Goal: Transaction & Acquisition: Purchase product/service

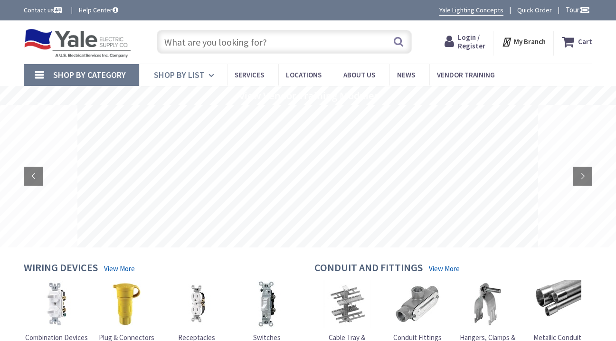
click at [206, 74] on link "Shop By List" at bounding box center [183, 75] width 88 height 22
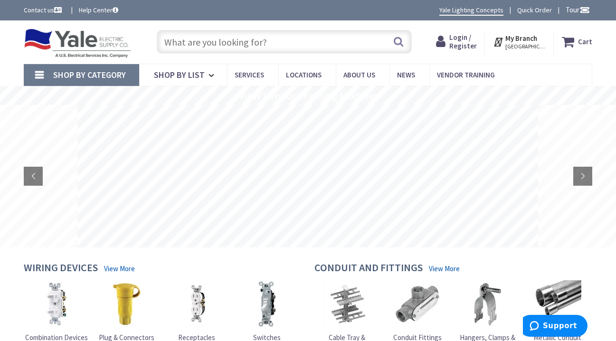
click at [112, 73] on span "Shop By Category" at bounding box center [89, 74] width 73 height 11
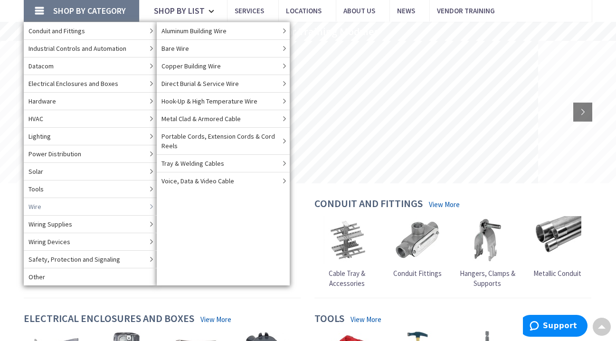
scroll to position [63, 0]
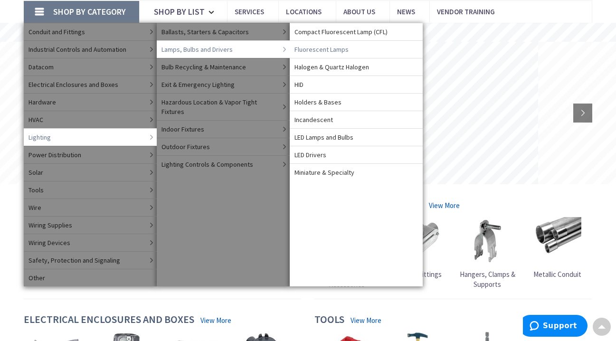
click at [346, 48] on span "Fluorescent Lamps" at bounding box center [322, 50] width 54 height 10
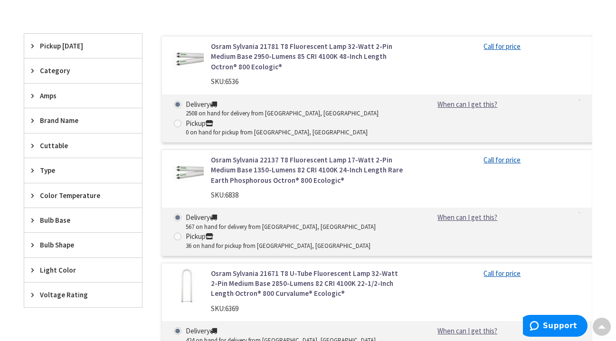
scroll to position [268, 0]
click at [63, 77] on div "Category" at bounding box center [83, 71] width 118 height 24
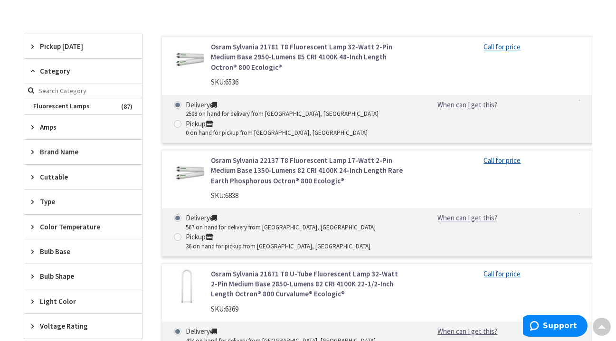
click at [68, 149] on span "Brand Name" at bounding box center [78, 152] width 77 height 10
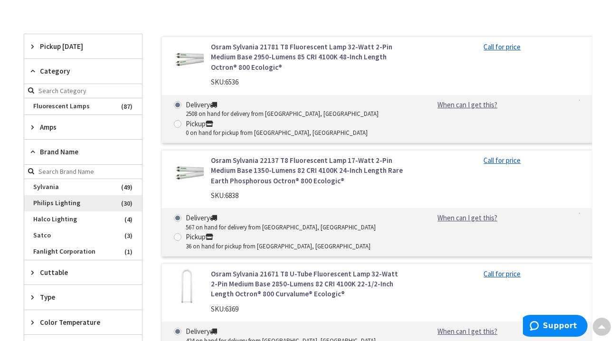
click at [58, 201] on span "Philips Lighting" at bounding box center [83, 203] width 118 height 16
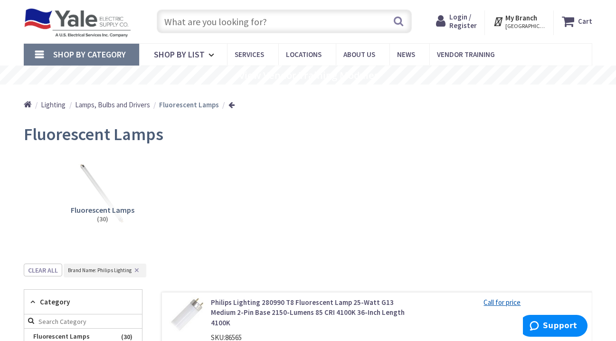
scroll to position [0, 0]
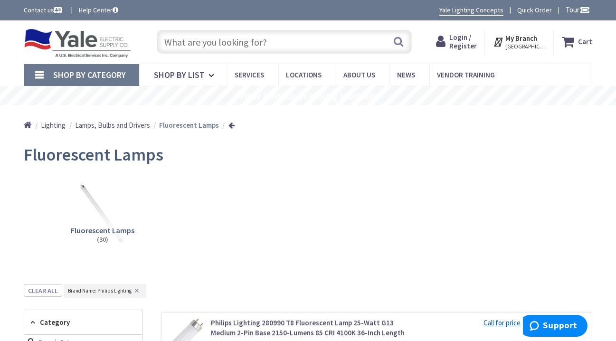
click at [246, 40] on input "text" at bounding box center [284, 42] width 255 height 24
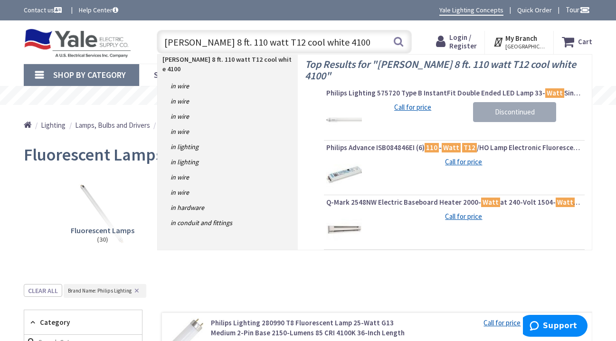
type input "phillips 8 ft. 110 watt T12 cool white 4100k"
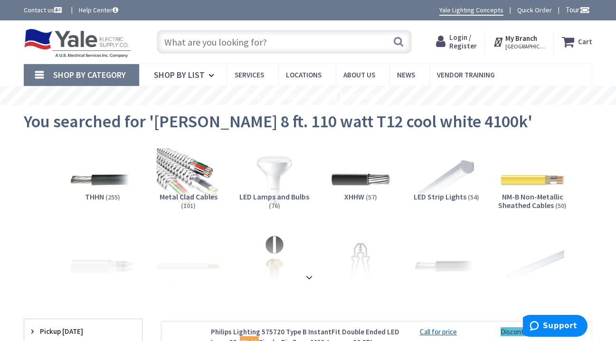
click at [290, 29] on div "Search" at bounding box center [282, 41] width 260 height 30
click at [289, 38] on input "text" at bounding box center [284, 42] width 255 height 24
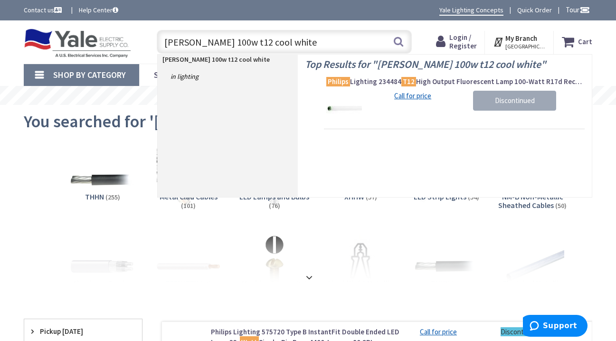
type input "[PERSON_NAME] 100w t12 cool white"
